Goal: Find specific page/section

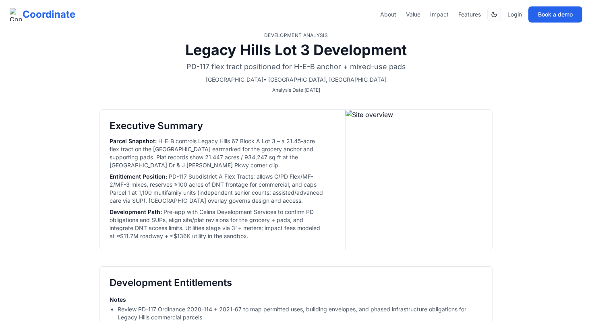
select select "**"
click at [128, 37] on p "Development Analysis" at bounding box center [295, 35] width 393 height 6
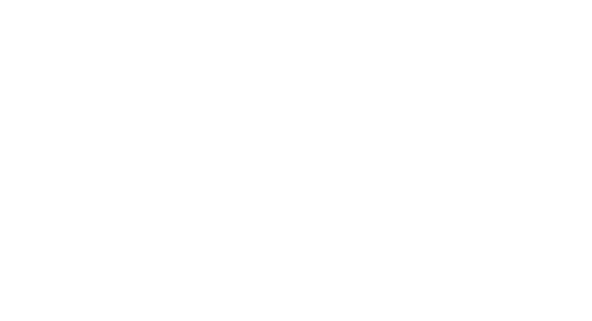
select select "**"
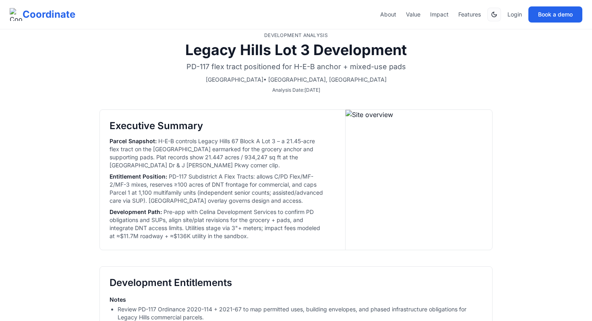
select select "**"
